Goal: Information Seeking & Learning: Learn about a topic

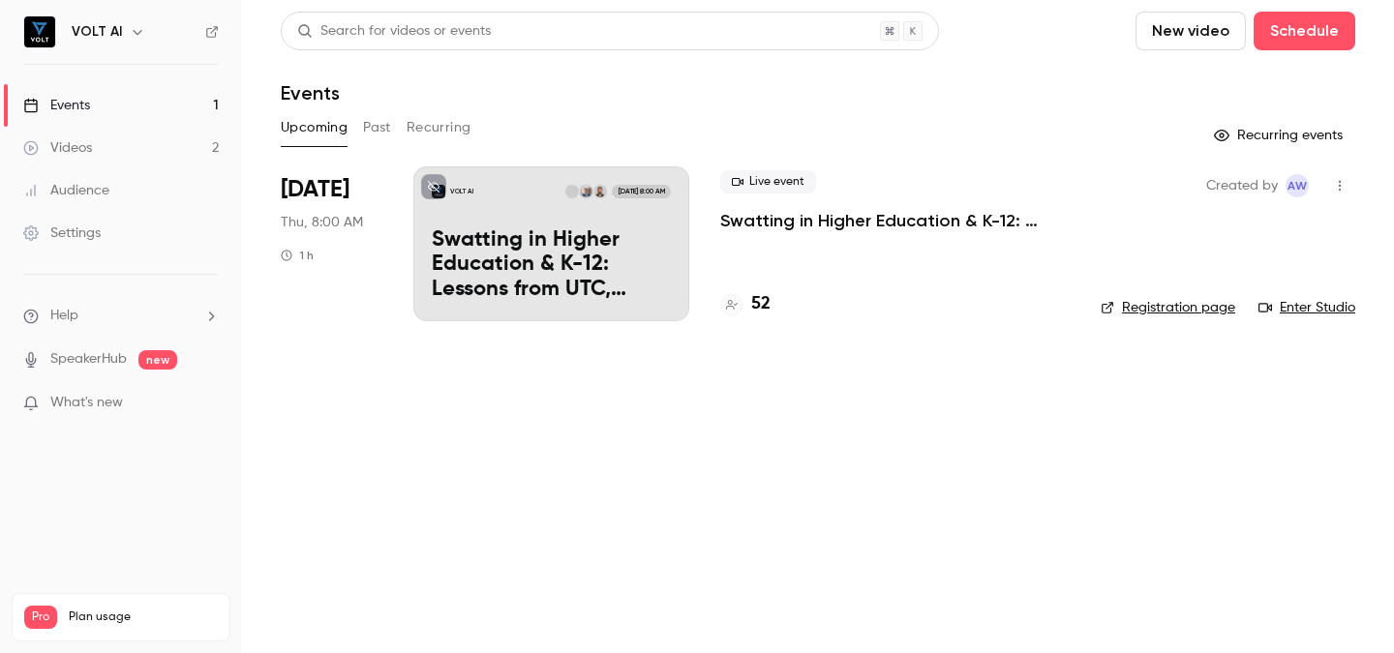
click at [505, 226] on div "VOLT AI [DATE] 8:00 AM Swatting in Higher Education & K-12: Lessons from UTC, […" at bounding box center [551, 243] width 276 height 155
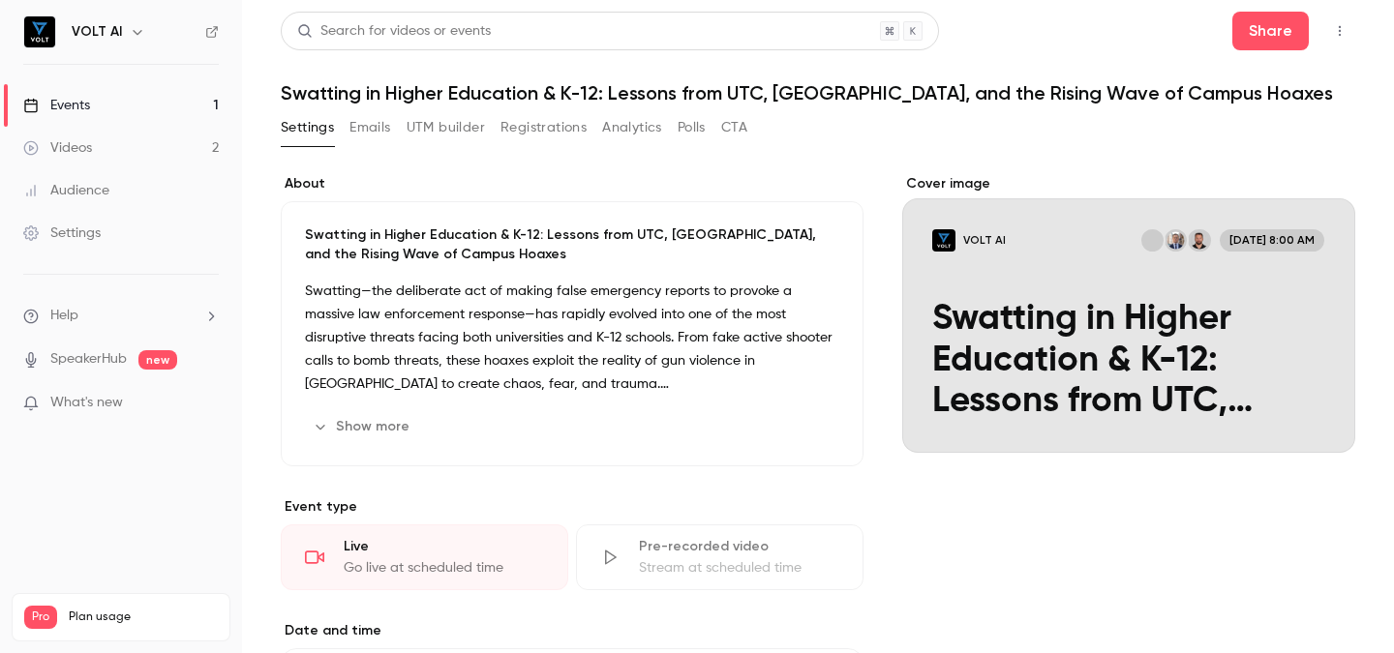
scroll to position [591, 0]
